Goal: Register for event/course

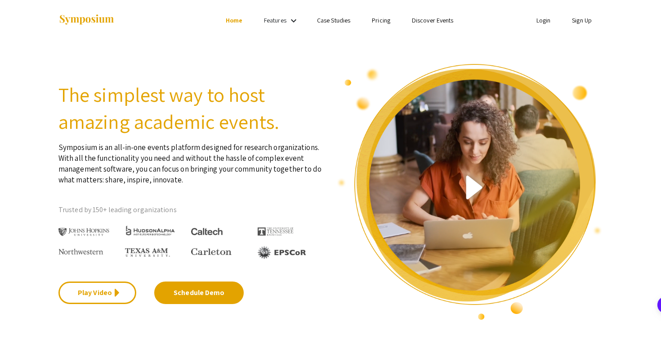
click at [588, 25] on li "Sign Up" at bounding box center [581, 20] width 41 height 11
click at [584, 21] on link "Sign Up" at bounding box center [582, 20] width 20 height 8
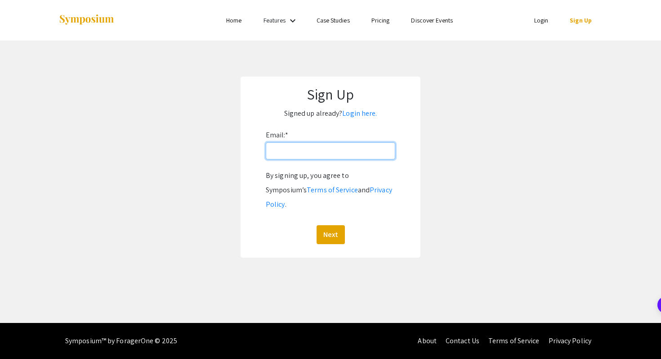
click at [321, 153] on input "Email: *" at bounding box center [331, 150] width 130 height 17
click at [301, 148] on input "hkq@andrew.cmu.edu" at bounding box center [331, 150] width 130 height 17
type input "[EMAIL_ADDRESS][DOMAIN_NAME]"
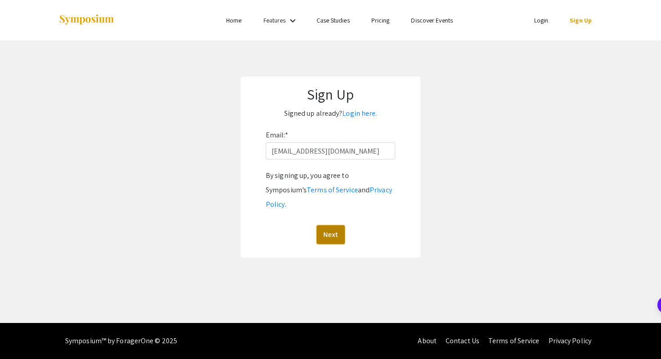
click at [329, 225] on button "Next" at bounding box center [331, 234] width 28 height 19
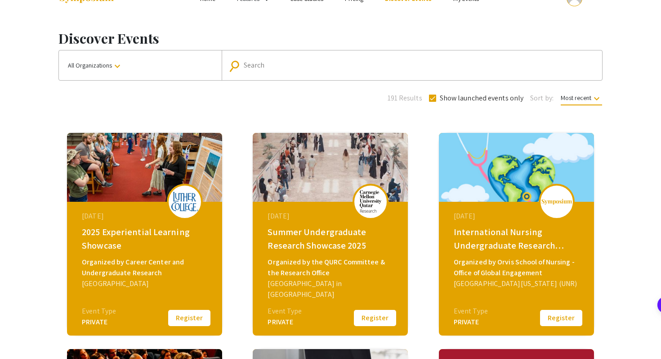
scroll to position [27, 0]
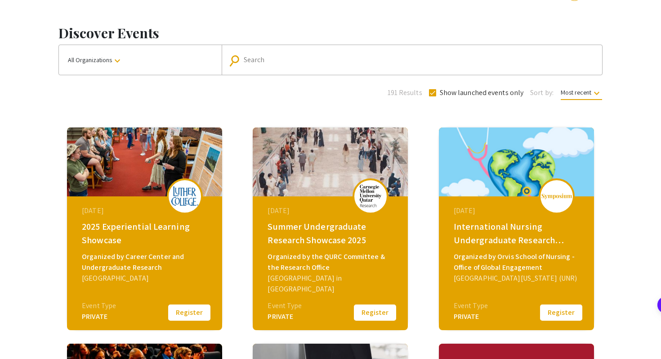
click at [336, 278] on div "Carnegie Mellon University in Qatar" at bounding box center [332, 284] width 128 height 22
click at [301, 155] on img at bounding box center [330, 161] width 155 height 69
click at [326, 161] on img at bounding box center [330, 161] width 155 height 69
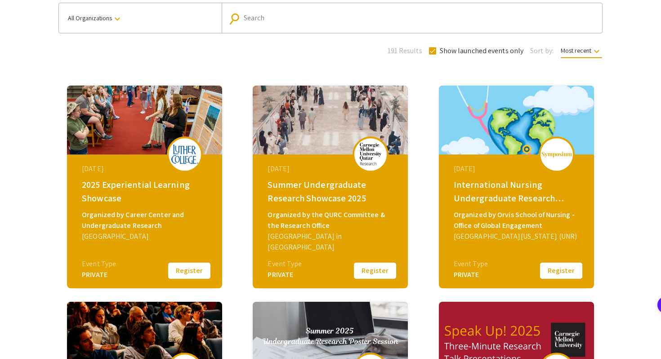
scroll to position [81, 0]
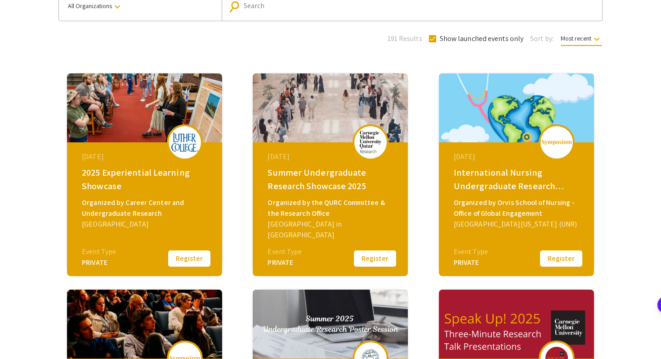
click at [363, 260] on button "Register" at bounding box center [375, 258] width 45 height 19
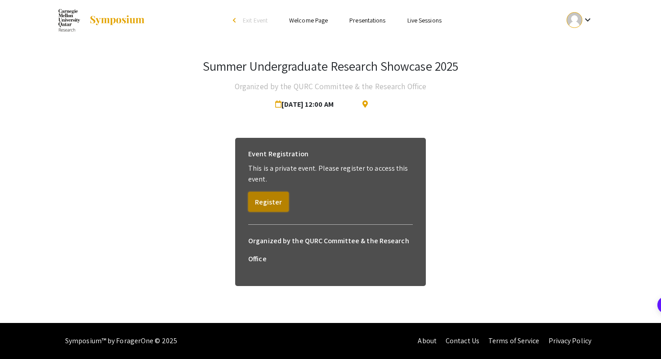
click at [277, 196] on button "Register" at bounding box center [268, 202] width 40 height 20
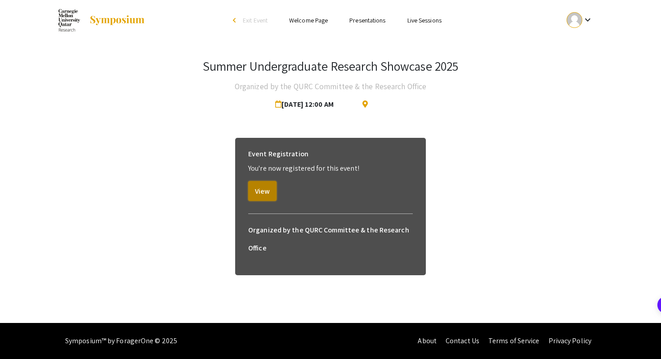
click at [263, 191] on button "View" at bounding box center [262, 191] width 28 height 20
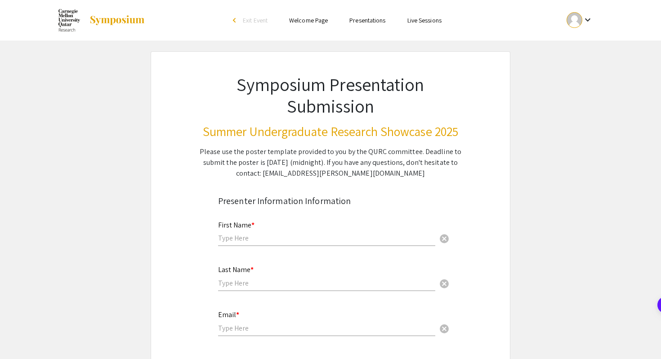
click at [259, 238] on input "text" at bounding box center [326, 237] width 217 height 9
type input "Haya"
click at [231, 287] on input "text" at bounding box center [326, 282] width 217 height 9
type input "Al Qatami"
click at [230, 327] on input "email" at bounding box center [326, 327] width 217 height 9
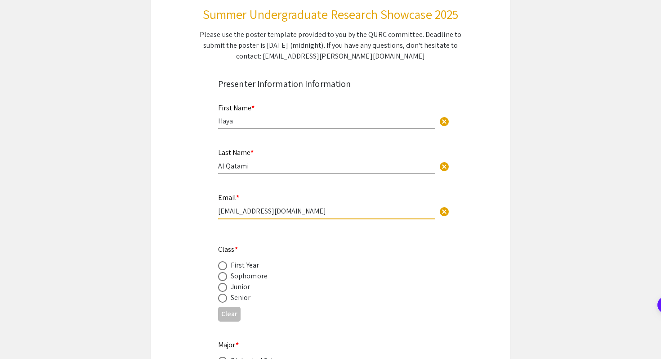
scroll to position [124, 0]
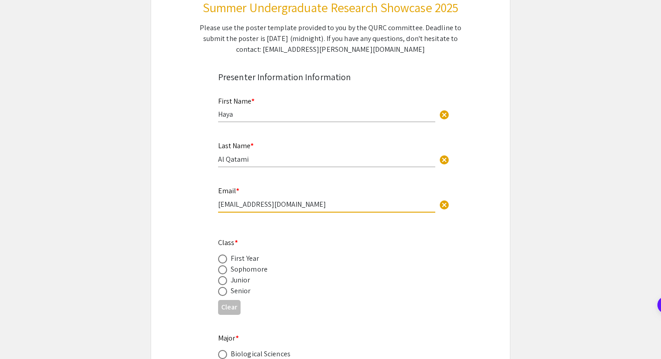
type input "[EMAIL_ADDRESS][DOMAIN_NAME]"
click at [238, 273] on div "Sophomore" at bounding box center [249, 269] width 37 height 11
click at [221, 269] on span at bounding box center [222, 269] width 9 height 9
click at [221, 269] on input "radio" at bounding box center [222, 269] width 9 height 9
radio input "true"
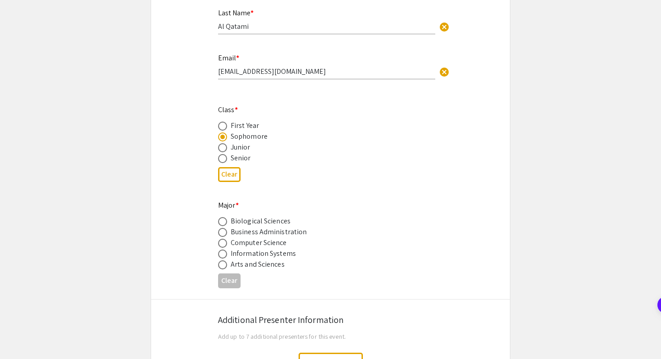
scroll to position [259, 0]
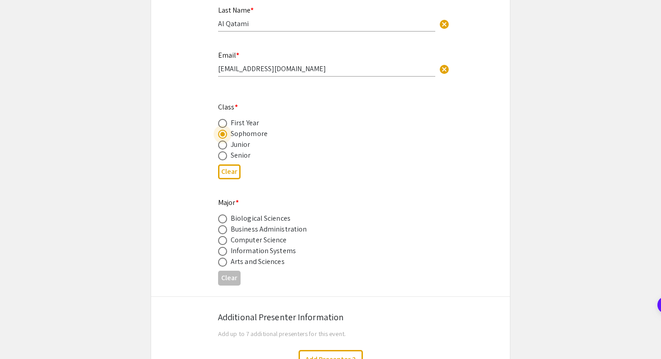
click at [222, 221] on span at bounding box center [222, 218] width 9 height 9
click at [222, 221] on input "radio" at bounding box center [222, 218] width 9 height 9
radio input "true"
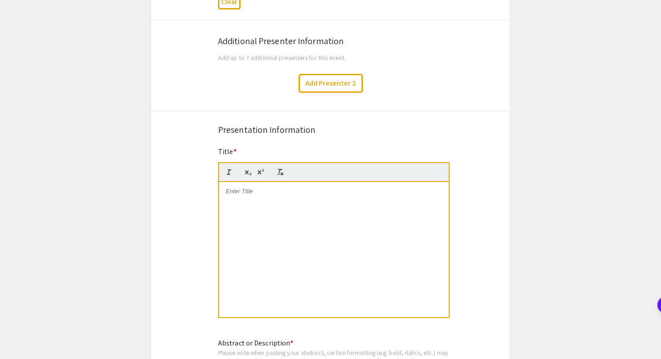
scroll to position [545, 0]
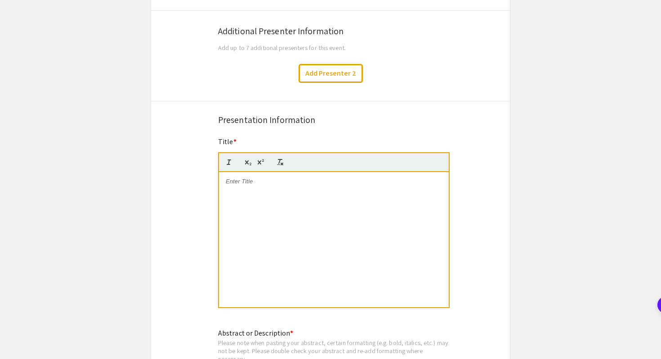
click at [241, 183] on p at bounding box center [334, 181] width 216 height 8
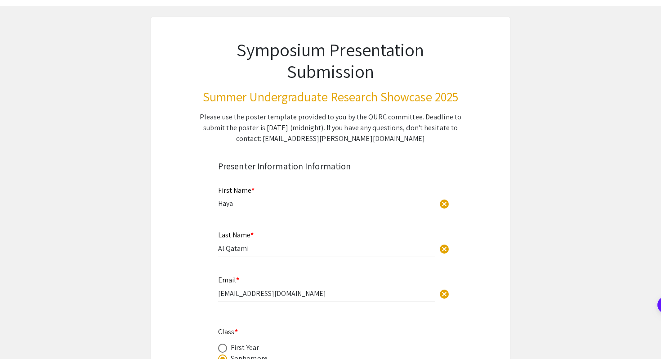
scroll to position [36, 0]
